Goal: Information Seeking & Learning: Learn about a topic

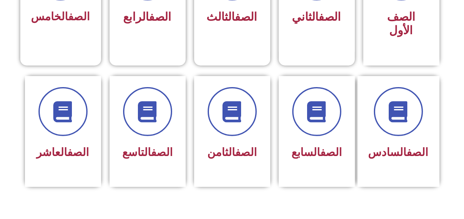
click at [151, 156] on link "الصف" at bounding box center [162, 152] width 22 height 13
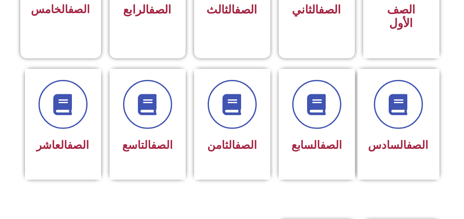
scroll to position [337, 0]
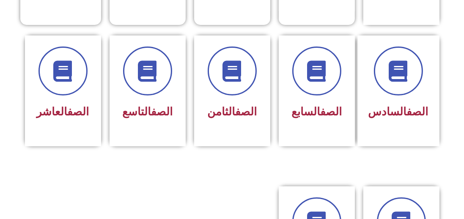
click at [396, 76] on icon at bounding box center [398, 70] width 21 height 21
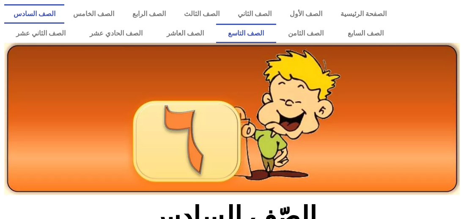
click at [245, 35] on link "الصف التاسع" at bounding box center [246, 33] width 60 height 19
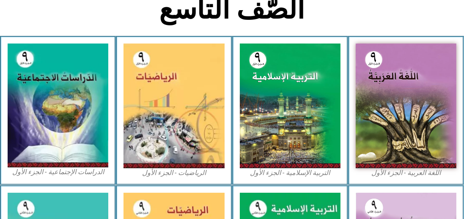
scroll to position [209, 0]
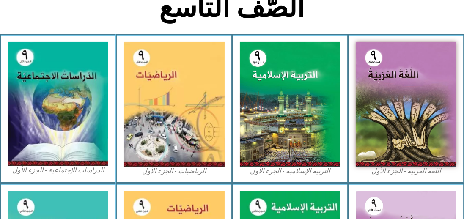
click at [404, 157] on img at bounding box center [405, 104] width 101 height 125
click at [49, 146] on img at bounding box center [58, 104] width 101 height 124
click at [53, 156] on img at bounding box center [58, 104] width 101 height 124
click at [48, 146] on img at bounding box center [58, 104] width 101 height 124
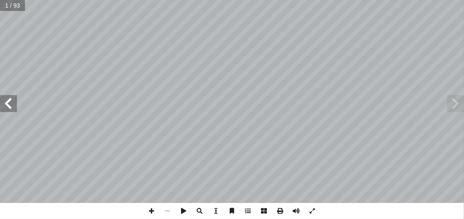
click at [15, 100] on span at bounding box center [8, 103] width 17 height 17
click at [11, 103] on span at bounding box center [8, 103] width 17 height 17
click at [12, 104] on span at bounding box center [8, 103] width 17 height 17
click at [10, 102] on span at bounding box center [8, 103] width 17 height 17
click at [11, 104] on span at bounding box center [8, 103] width 17 height 17
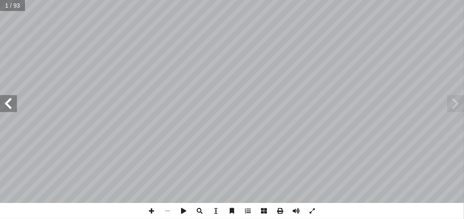
click at [9, 105] on span at bounding box center [8, 103] width 17 height 17
click at [8, 104] on span at bounding box center [8, 103] width 17 height 17
click at [6, 102] on span at bounding box center [8, 103] width 17 height 17
click at [2, 102] on span at bounding box center [8, 103] width 17 height 17
click at [8, 102] on span at bounding box center [8, 103] width 17 height 17
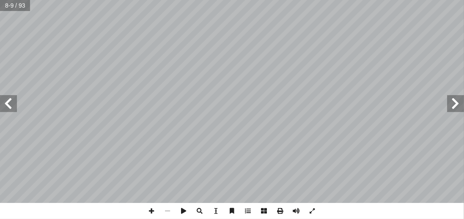
click at [3, 102] on span at bounding box center [8, 103] width 17 height 17
click at [8, 101] on span at bounding box center [8, 103] width 17 height 17
click at [11, 105] on span at bounding box center [8, 103] width 17 height 17
click at [11, 104] on span at bounding box center [8, 103] width 17 height 17
